Goal: Task Accomplishment & Management: Manage account settings

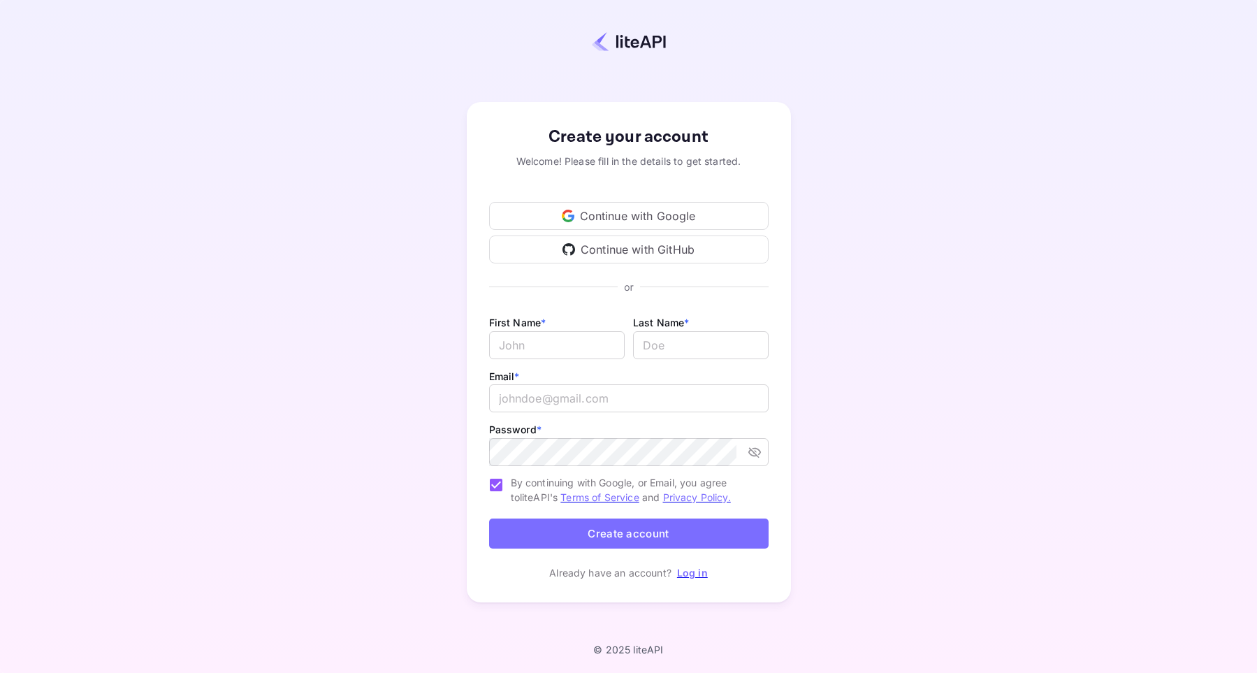
type input "billing@hotelprive.net"
click at [907, 289] on div "Create your account Welcome! Please fill in the details to get started. Continu…" at bounding box center [628, 352] width 1134 height 583
click at [690, 570] on link "Log in" at bounding box center [692, 573] width 31 height 12
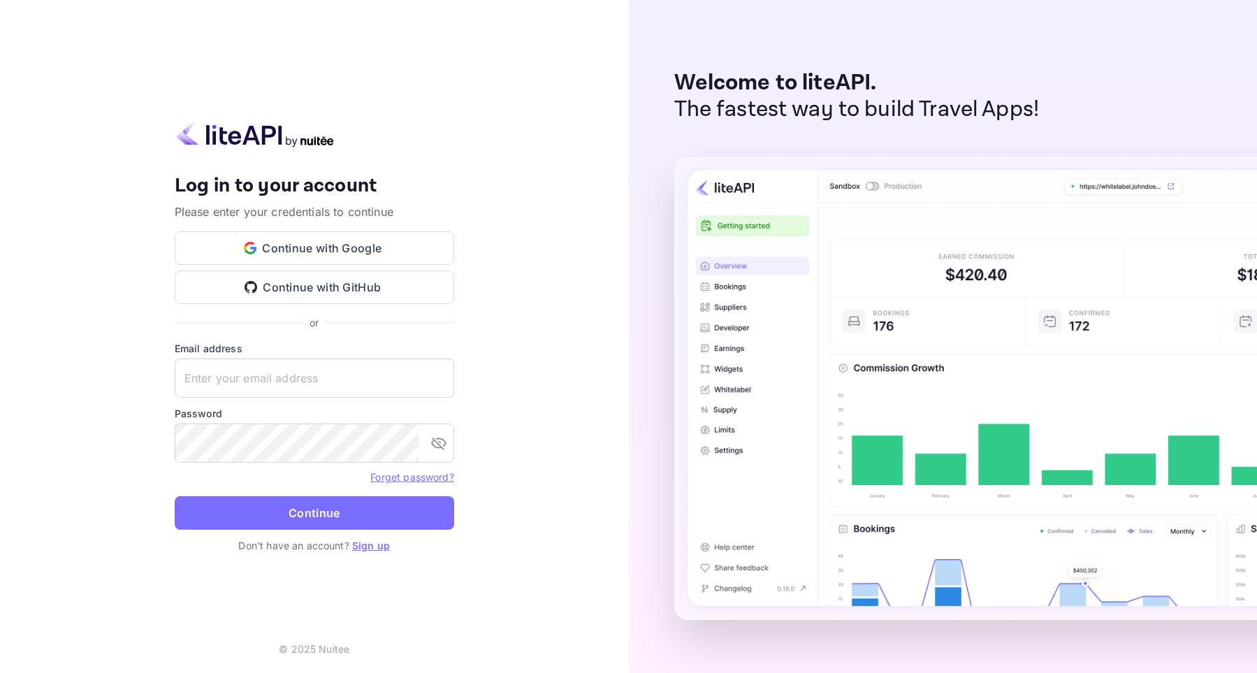
type input "billing@hotelprive.net"
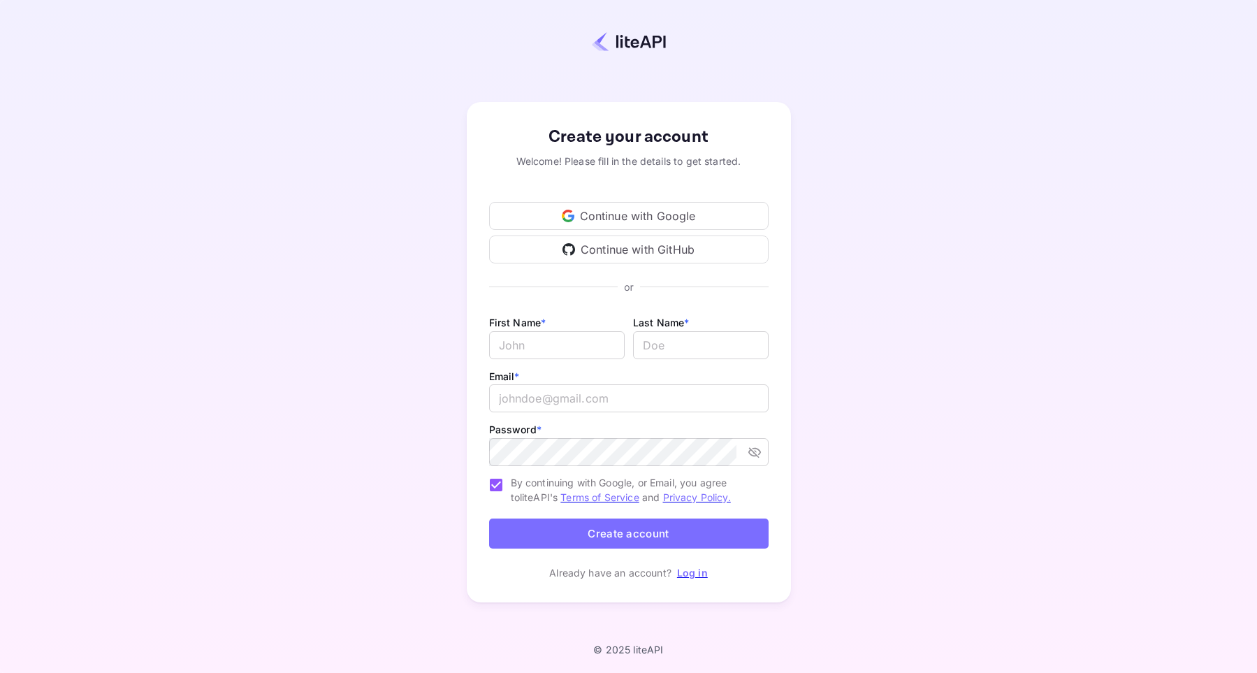
type input "billing@hotelprive.net"
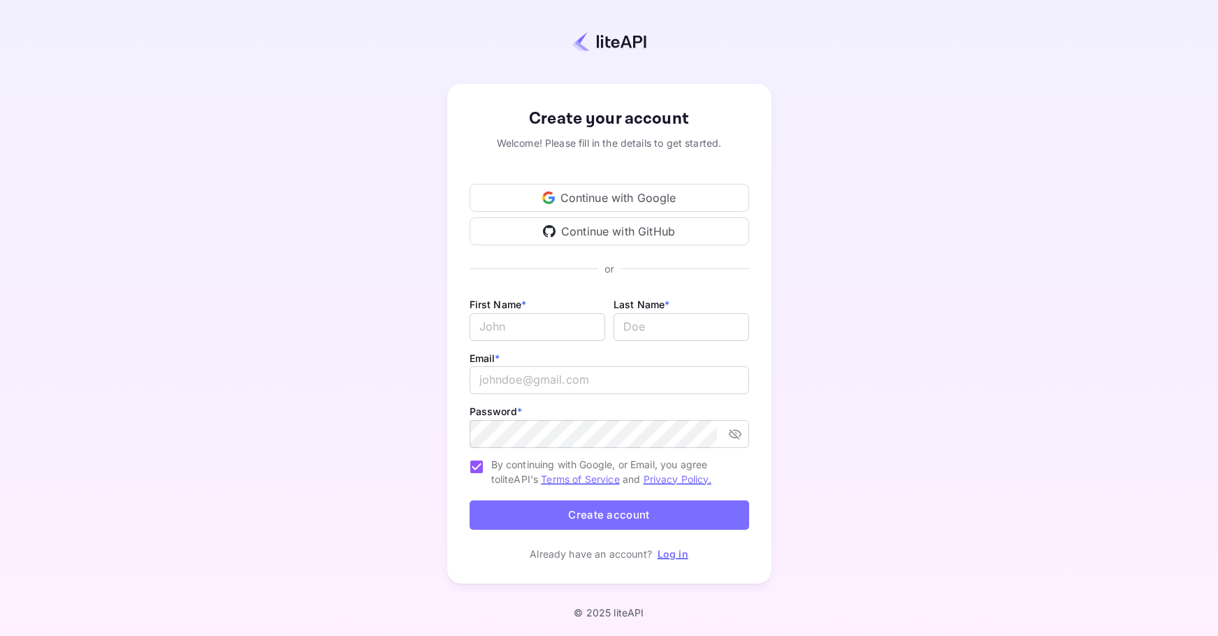
type input "[EMAIL_ADDRESS][DOMAIN_NAME]"
click at [364, 28] on div at bounding box center [608, 41] width 1095 height 38
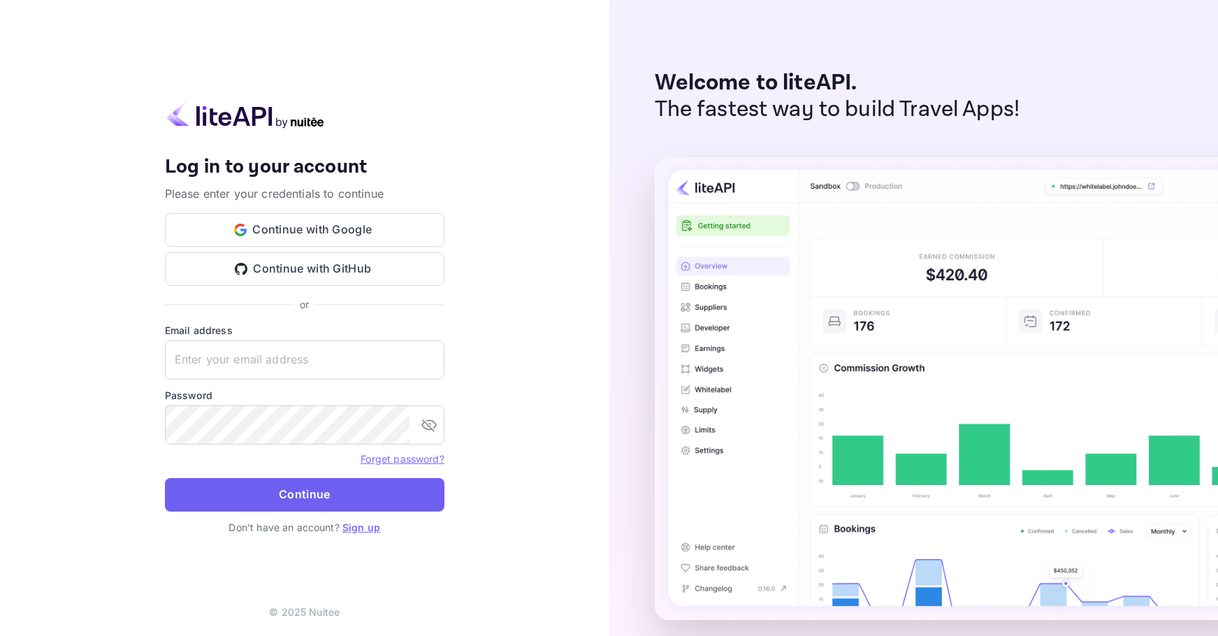
type input "[EMAIL_ADDRESS][DOMAIN_NAME]"
click at [296, 493] on button "Continue" at bounding box center [304, 495] width 279 height 34
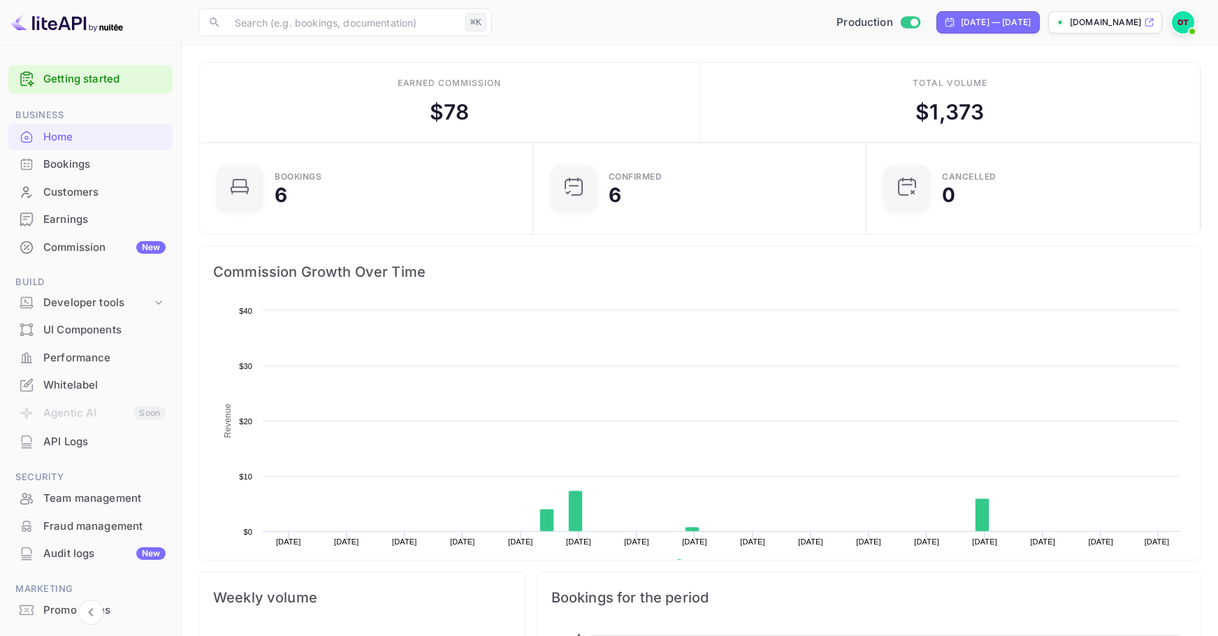
scroll to position [227, 325]
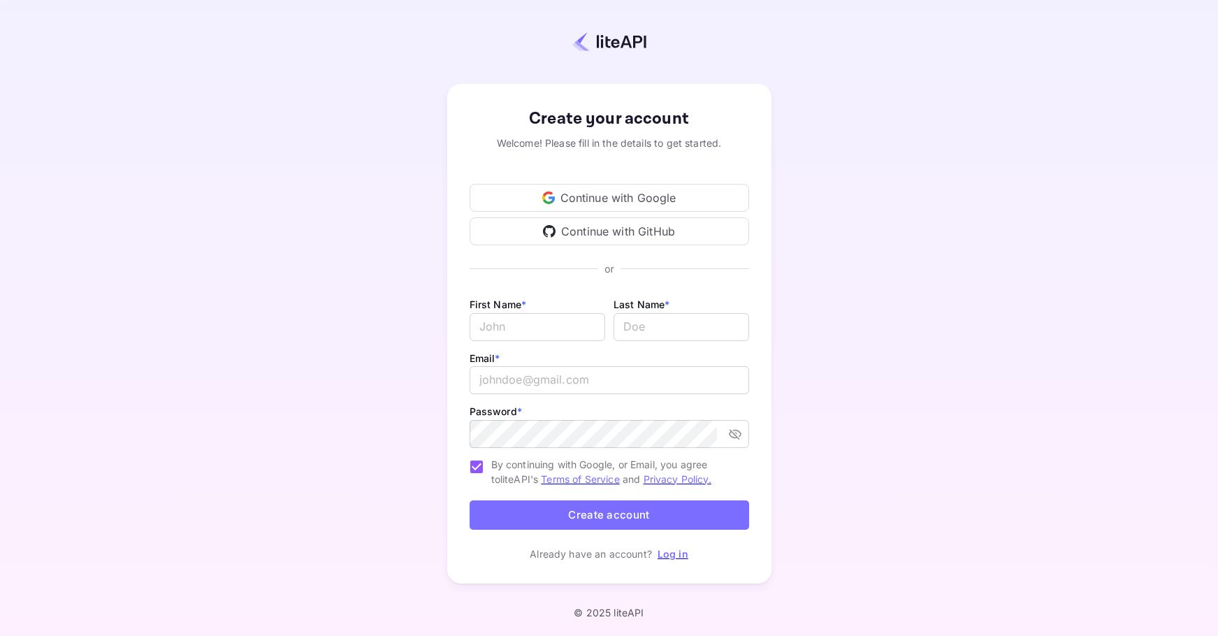
type input "billing@hotelprive.net"
click at [909, 292] on div "Create your account Welcome! Please fill in the details to get started. Continu…" at bounding box center [608, 334] width 1095 height 546
type input "billing@hotelprive.net"
click at [609, 372] on input "billing@hotelprive.net" at bounding box center [608, 380] width 279 height 28
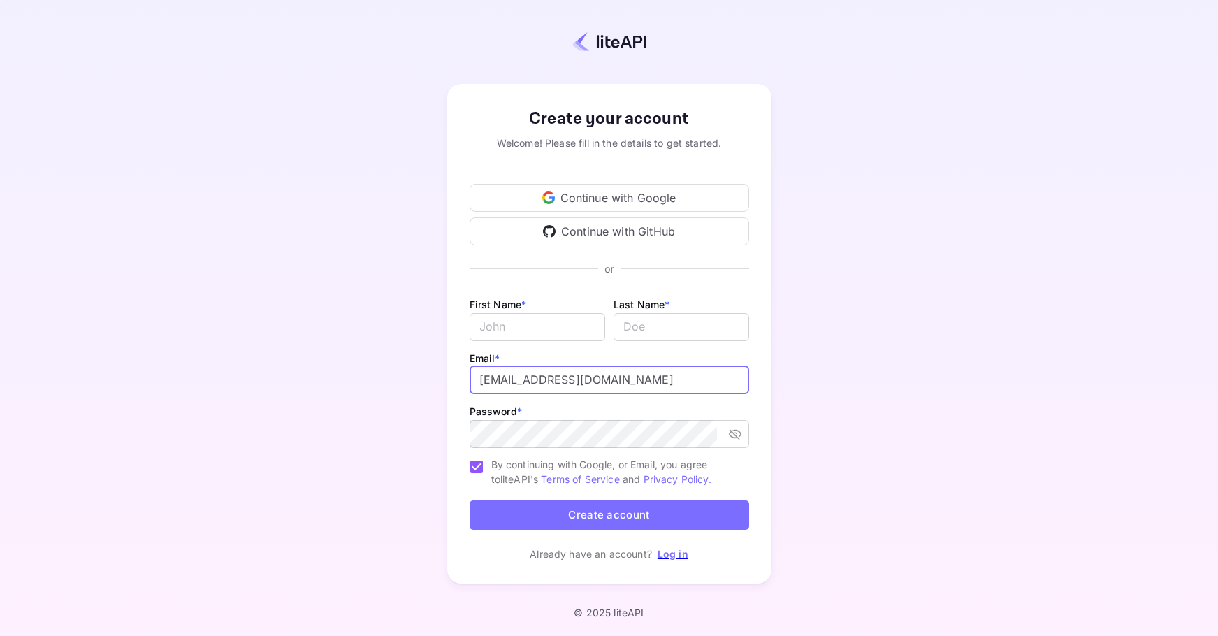
click at [609, 372] on input "billing@hotelprive.net" at bounding box center [608, 380] width 279 height 28
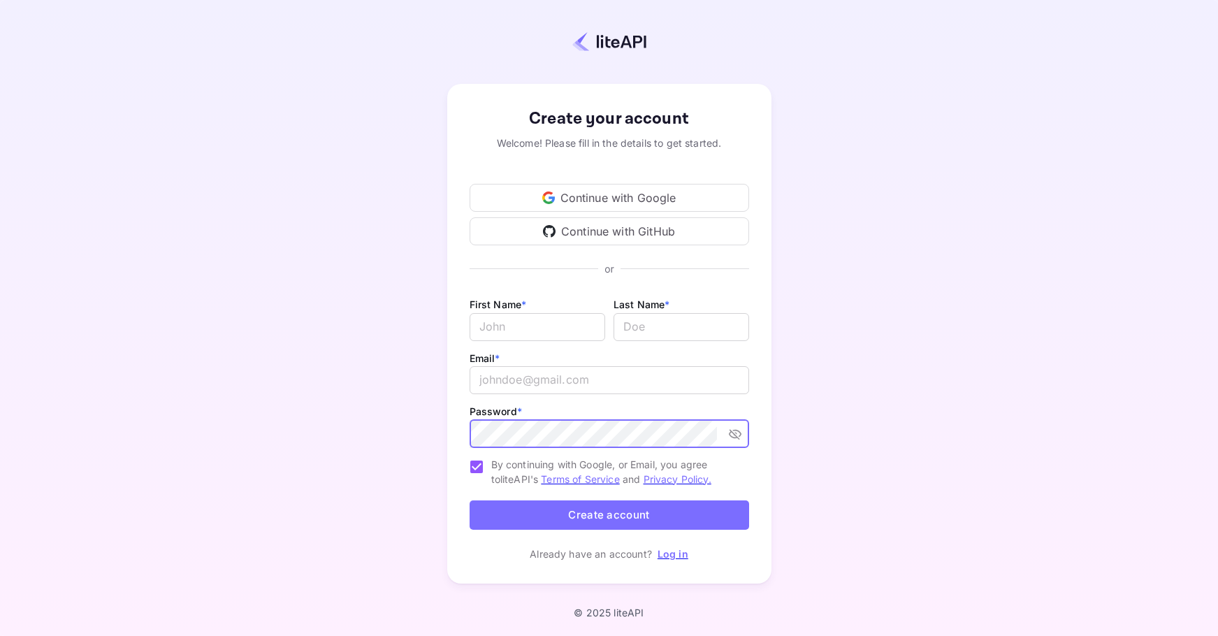
click at [374, 416] on div "Create your account Welcome! Please fill in the details to get started. Continu…" at bounding box center [608, 334] width 1095 height 546
click at [311, 234] on div "Create your account Welcome! Please fill in the details to get started. Continu…" at bounding box center [608, 334] width 1095 height 546
click at [891, 198] on div "Create your account Welcome! Please fill in the details to get started. Continu…" at bounding box center [608, 334] width 1095 height 546
click at [877, 270] on div "Create your account Welcome! Please fill in the details to get started. Continu…" at bounding box center [608, 334] width 1095 height 546
click at [897, 192] on div "Create your account Welcome! Please fill in the details to get started. Continu…" at bounding box center [608, 334] width 1095 height 546
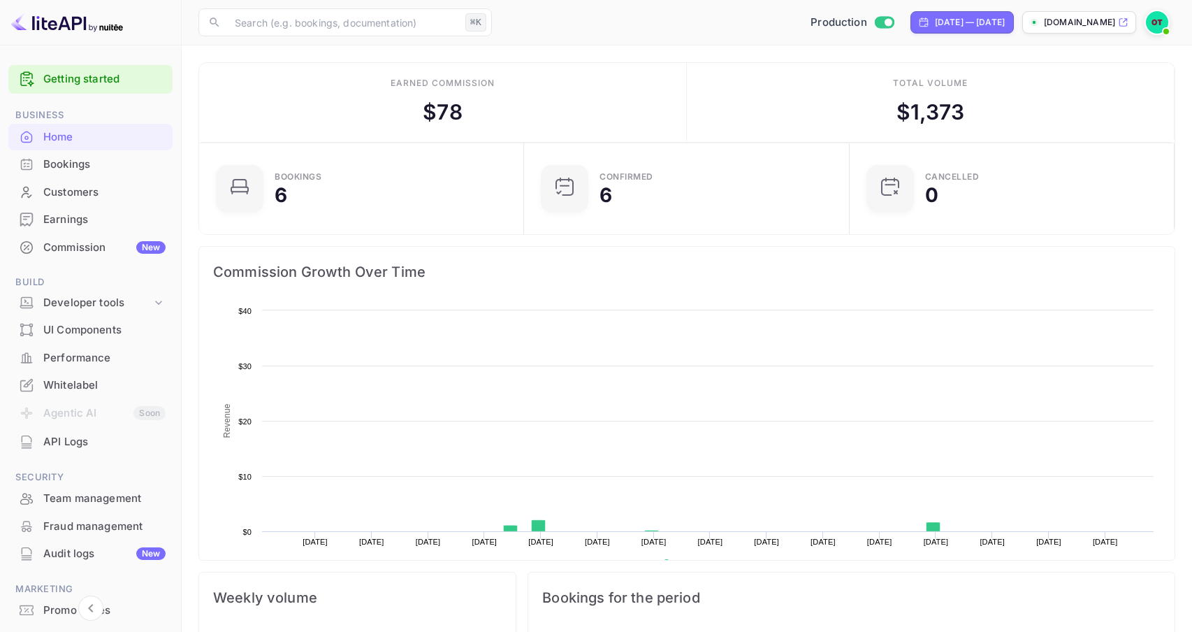
scroll to position [227, 316]
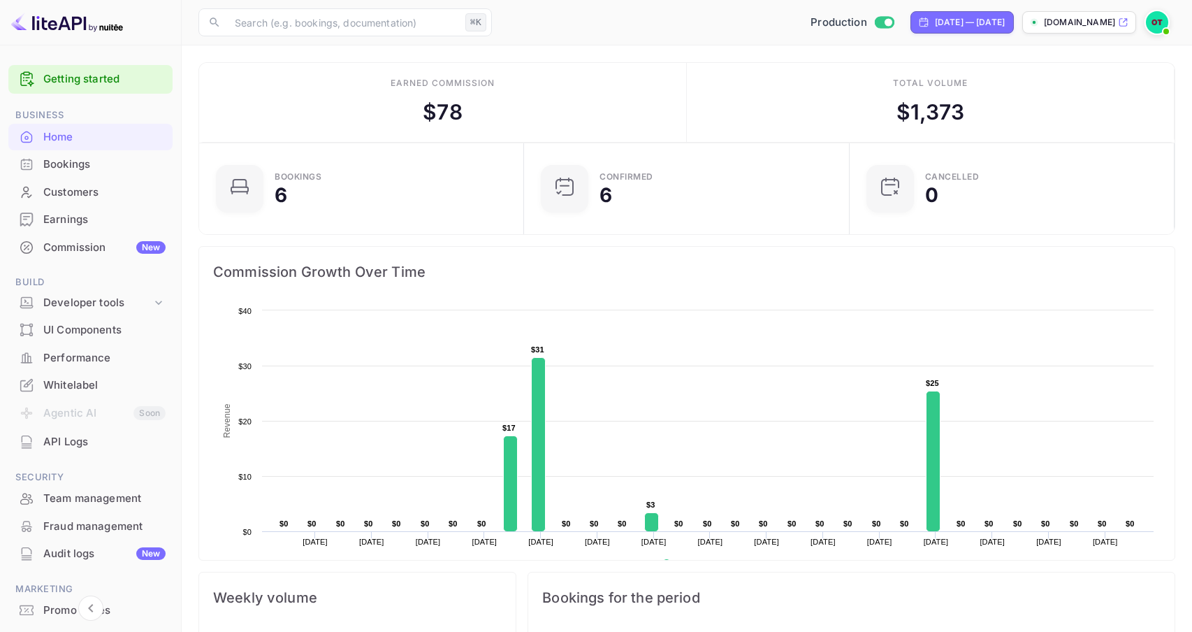
click at [1123, 23] on icon at bounding box center [1123, 22] width 10 height 10
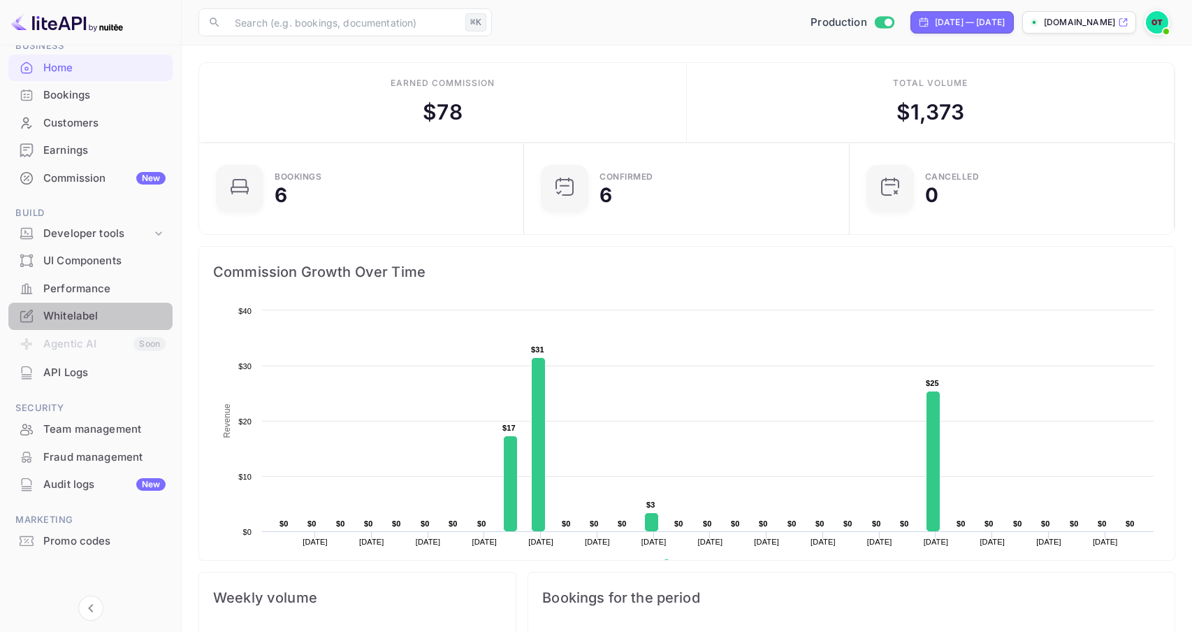
click at [90, 311] on div "Whitelabel" at bounding box center [104, 316] width 122 height 16
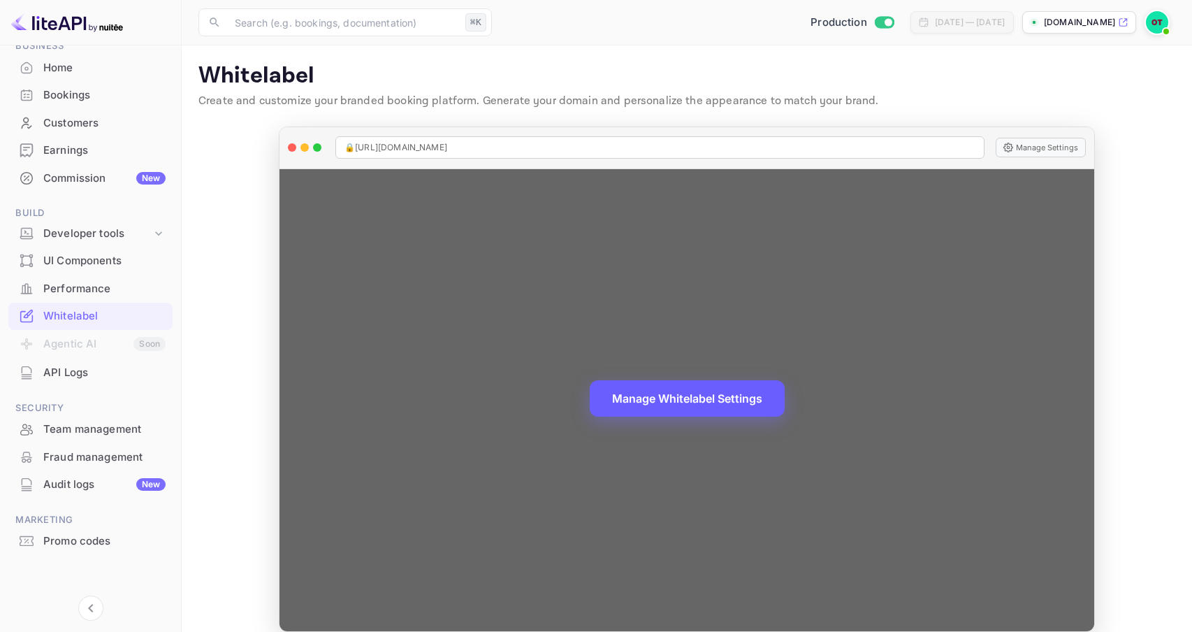
click at [694, 403] on button "Manage Whitelabel Settings" at bounding box center [687, 398] width 195 height 36
